Goal: Answer question/provide support

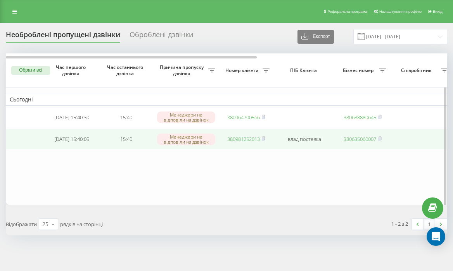
click at [239, 141] on link "380981252013" at bounding box center [243, 139] width 33 height 7
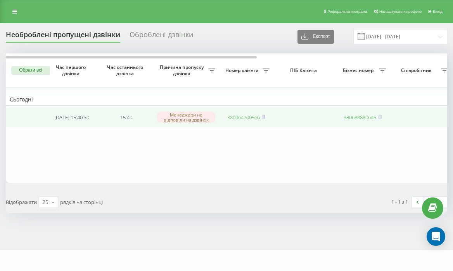
click at [251, 117] on link "380964700566" at bounding box center [243, 117] width 33 height 7
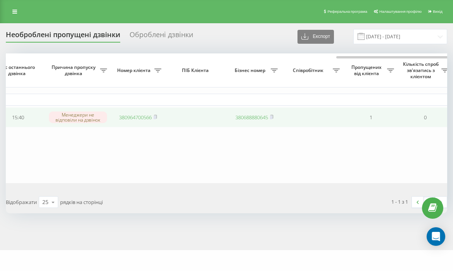
scroll to position [0, 334]
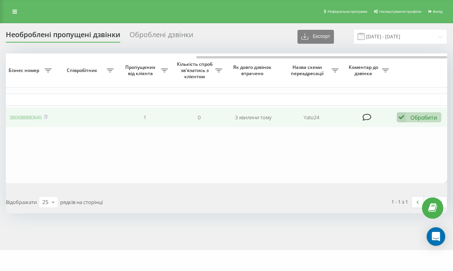
click at [433, 117] on div "Обробити" at bounding box center [423, 117] width 27 height 7
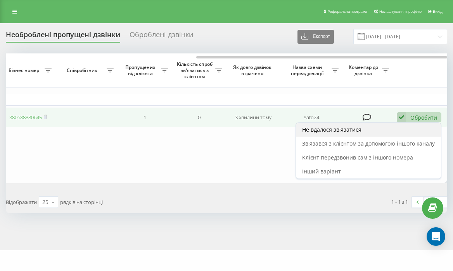
click at [401, 129] on div "Не вдалося зв'язатися" at bounding box center [368, 130] width 145 height 14
